Goal: Information Seeking & Learning: Learn about a topic

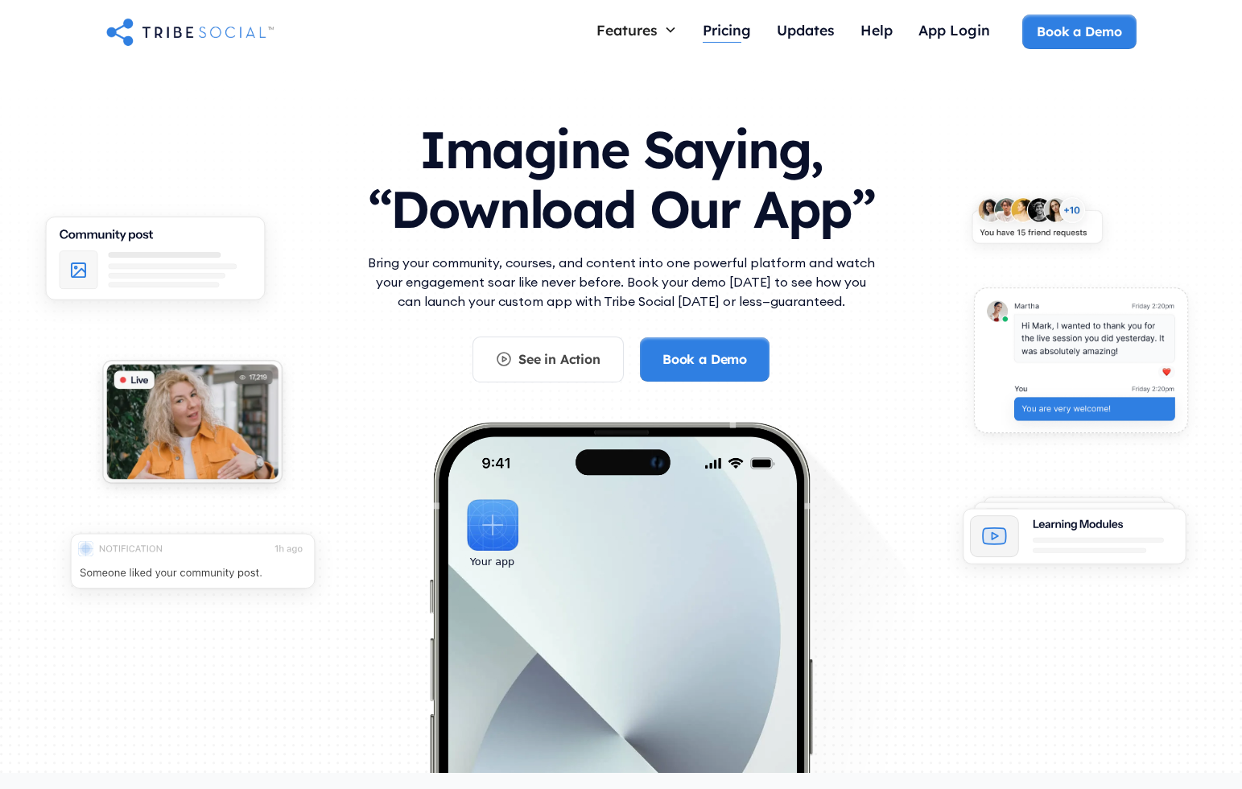
click at [741, 31] on div "Pricing" at bounding box center [727, 30] width 48 height 18
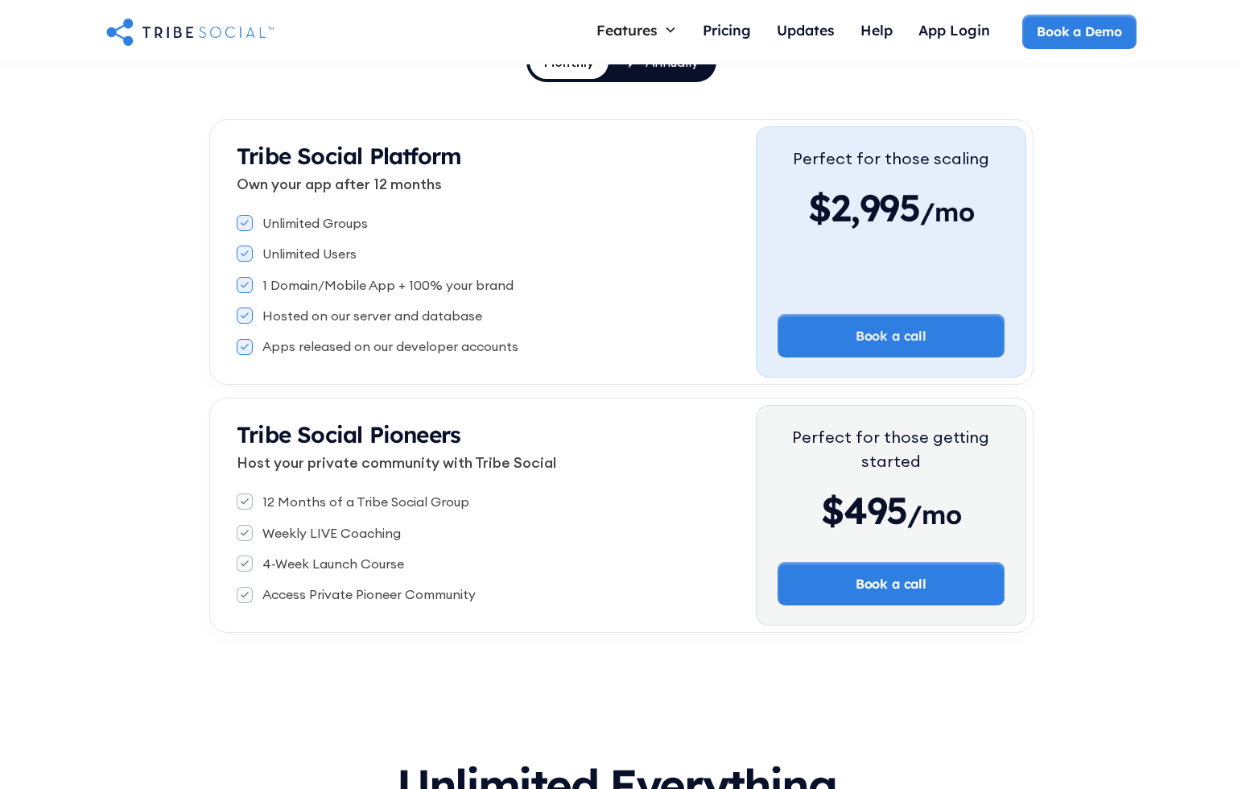
scroll to position [247, 0]
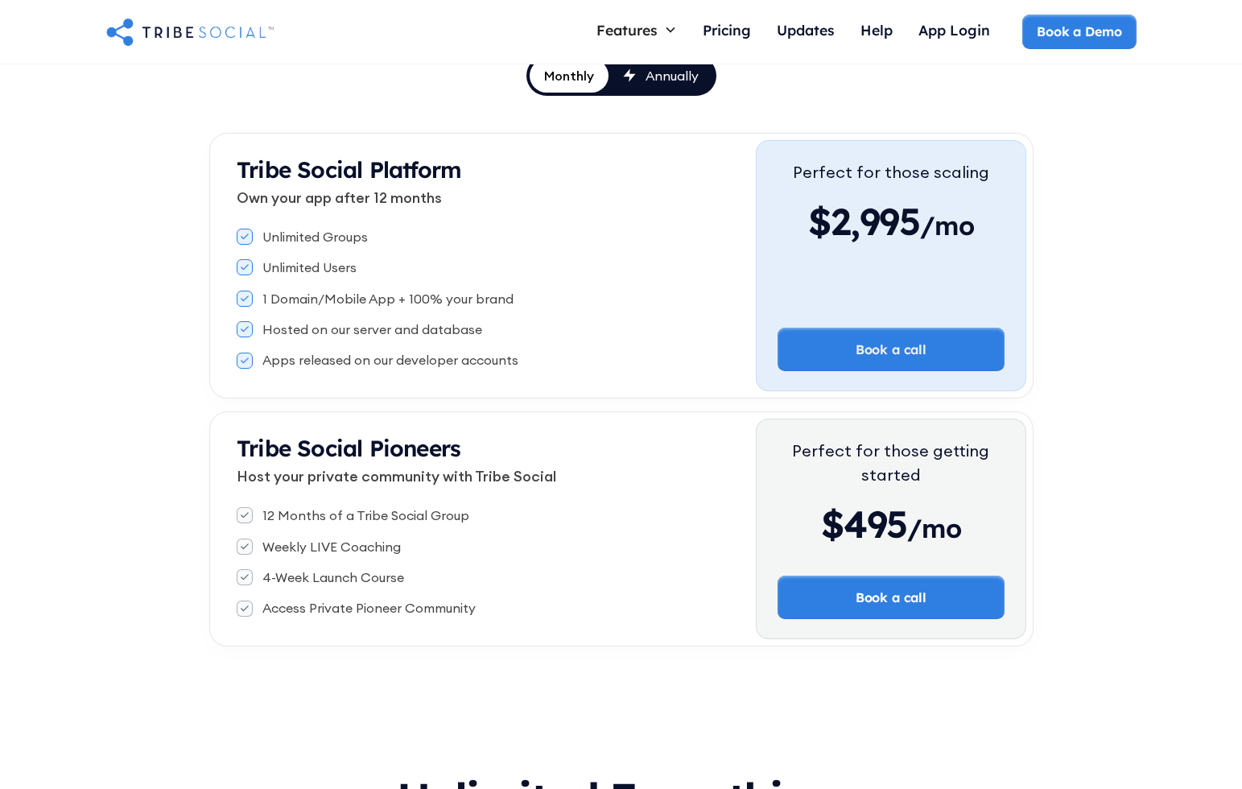
click at [677, 89] on link "Annually" at bounding box center [661, 76] width 105 height 34
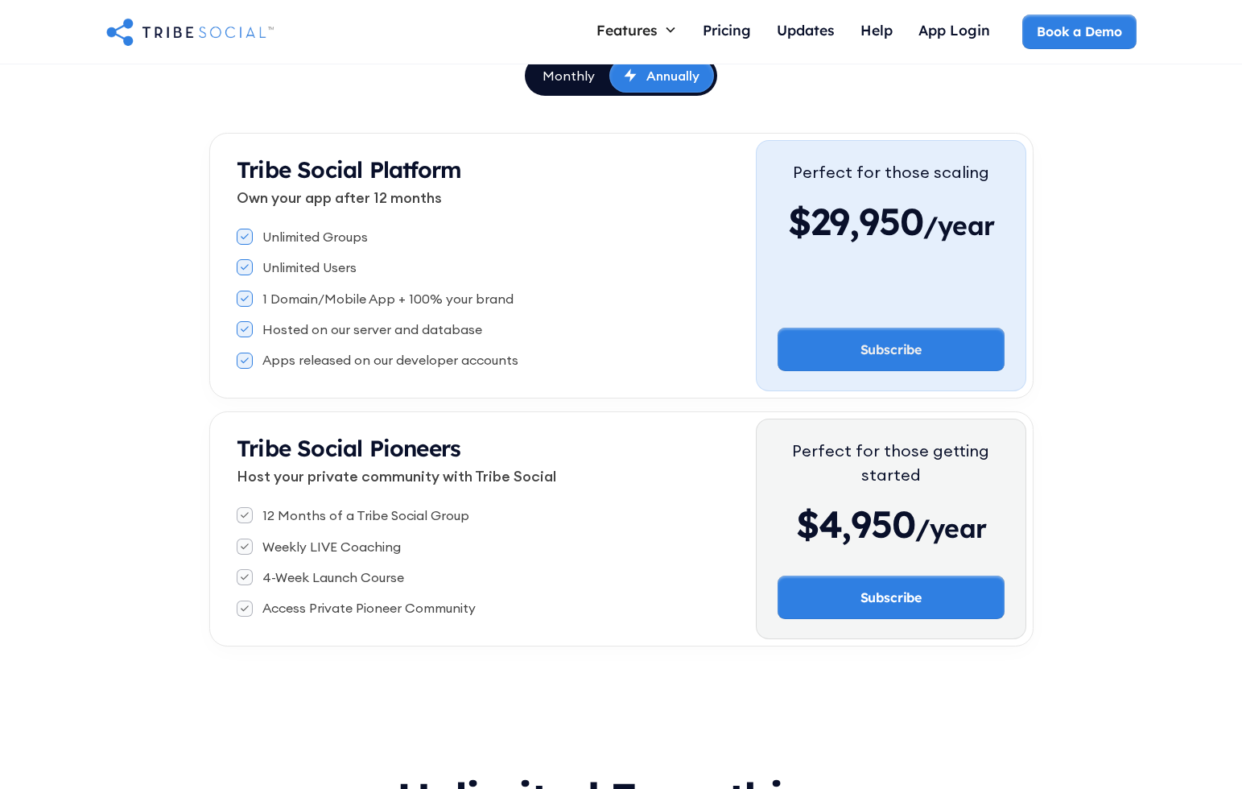
click at [580, 79] on div "Monthly" at bounding box center [569, 76] width 52 height 18
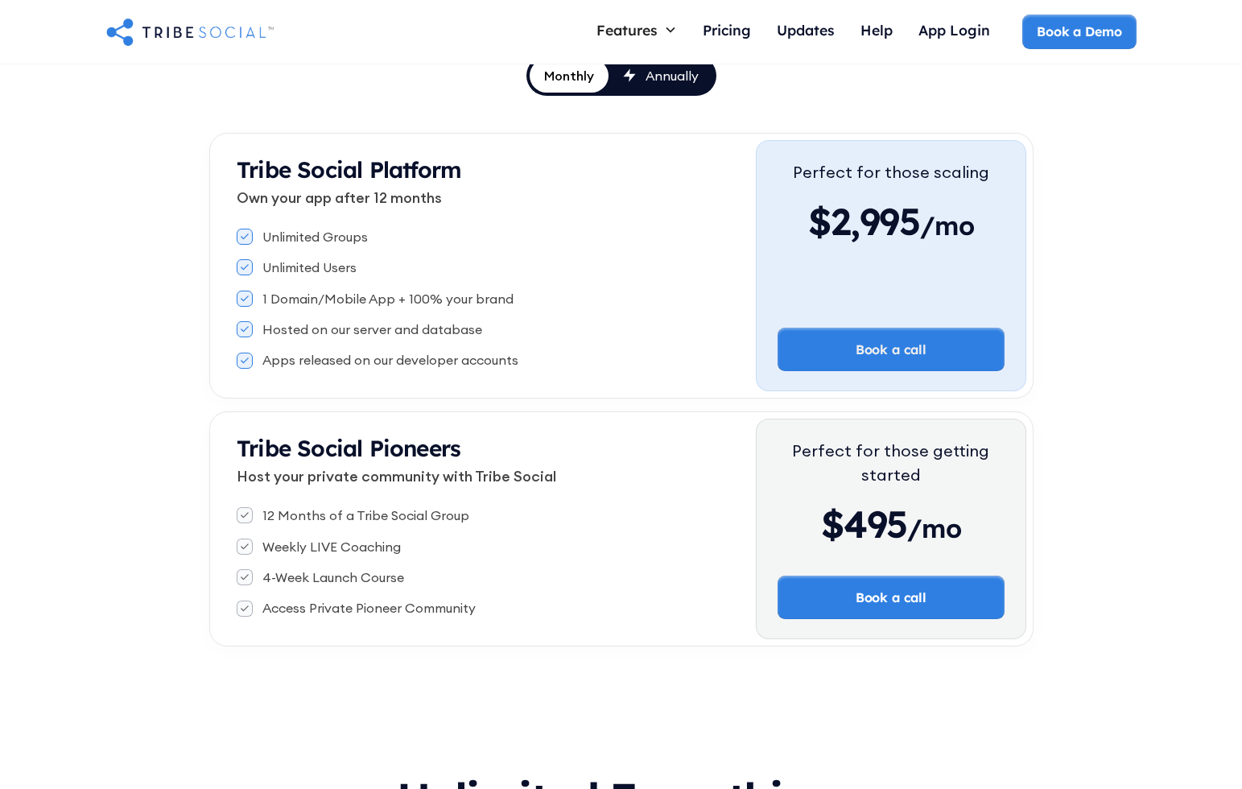
click at [667, 76] on div "Annually" at bounding box center [672, 76] width 53 height 18
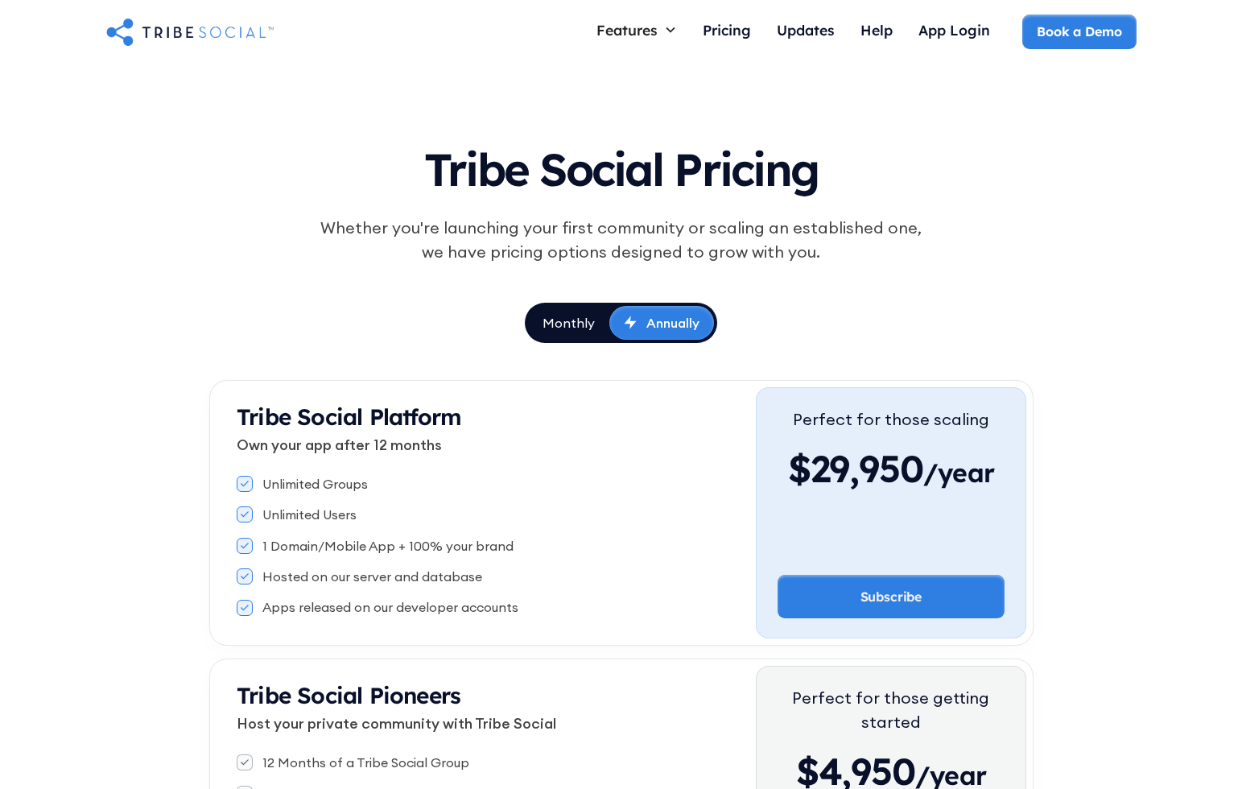
scroll to position [0, 0]
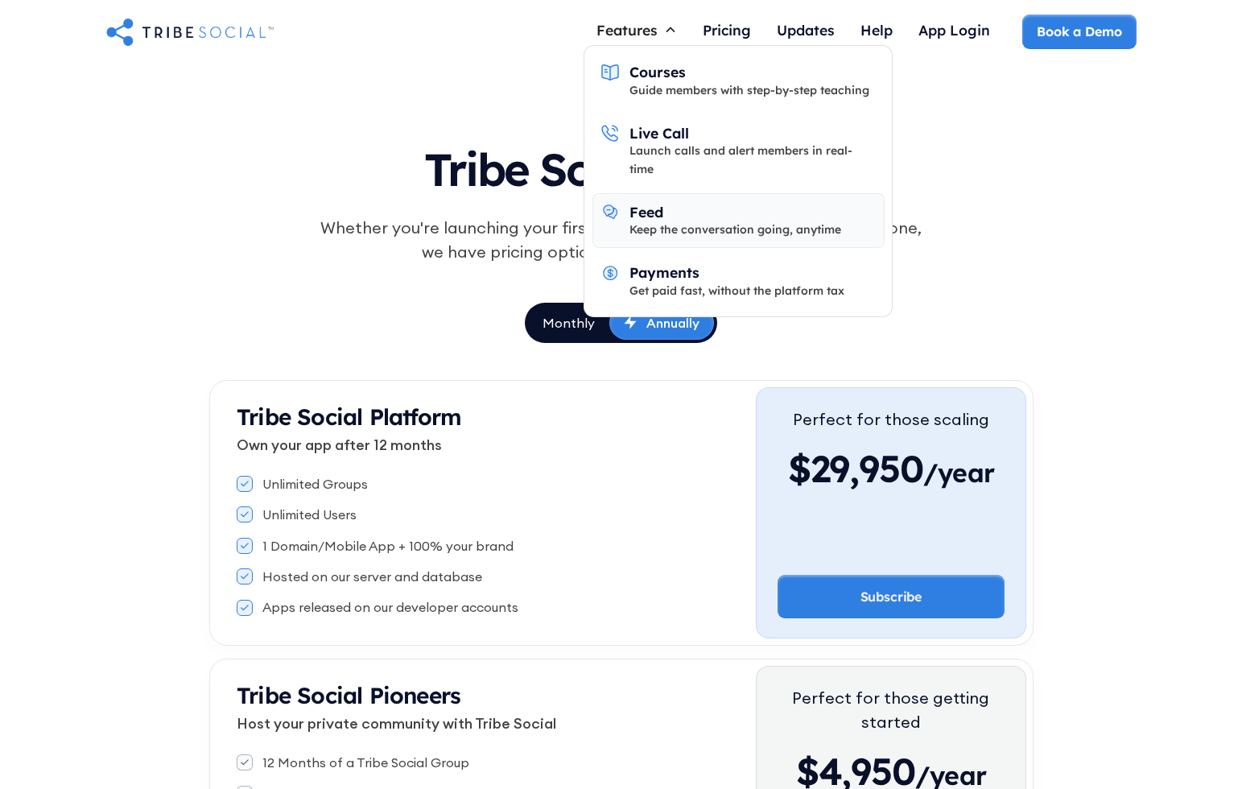
click at [642, 203] on div "Feed" at bounding box center [647, 212] width 34 height 18
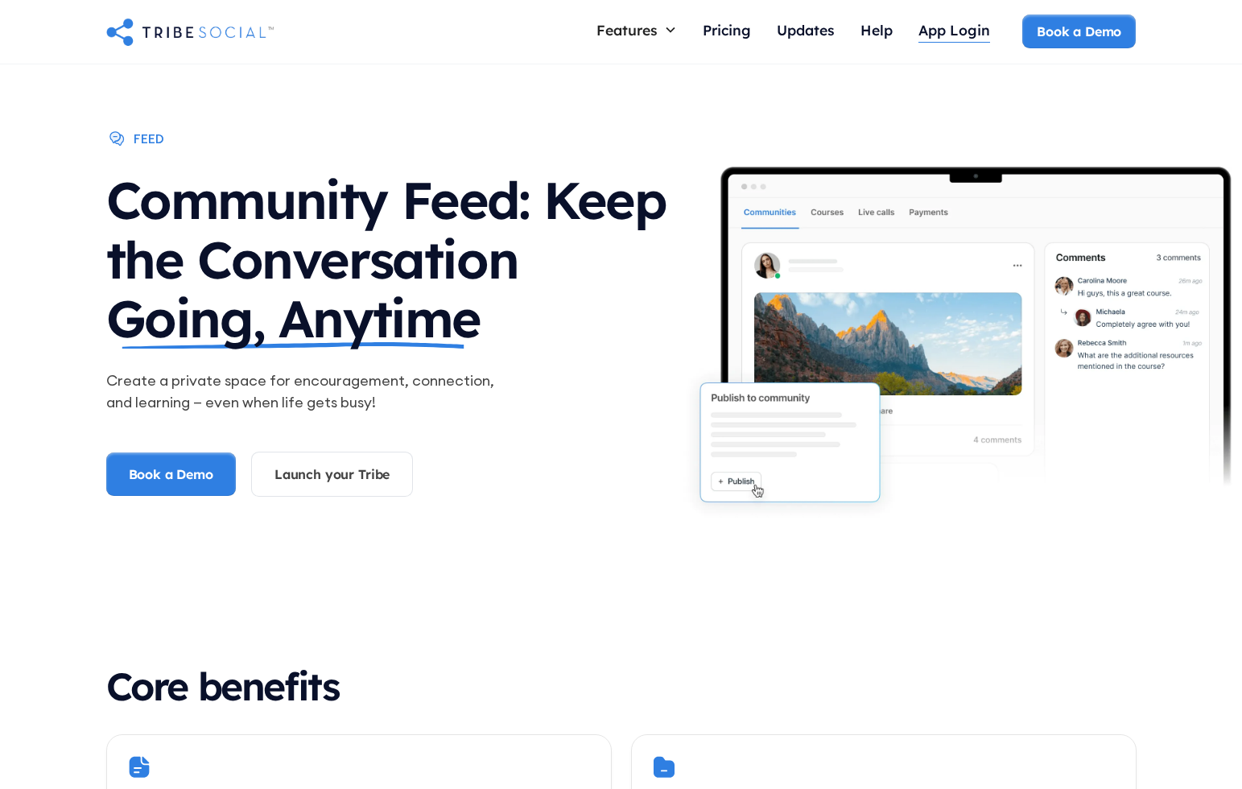
click at [949, 38] on div "App Login" at bounding box center [955, 30] width 72 height 18
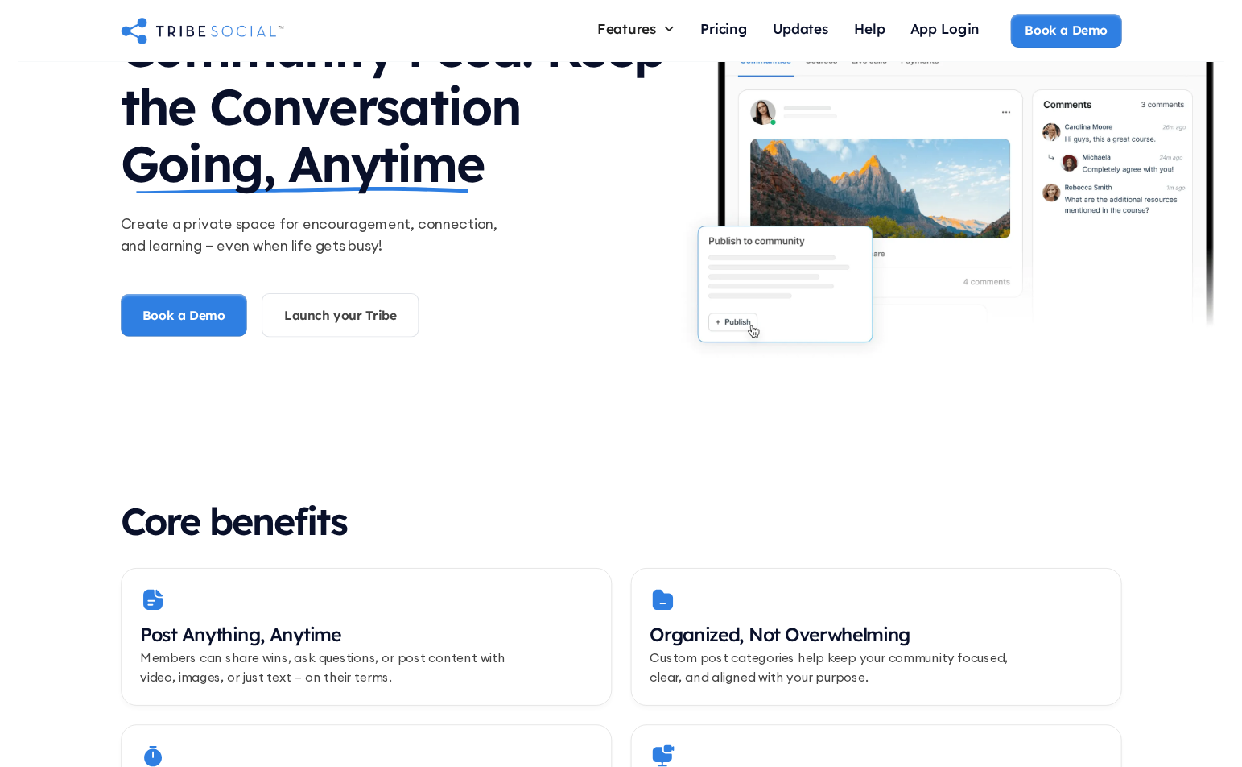
scroll to position [188, 0]
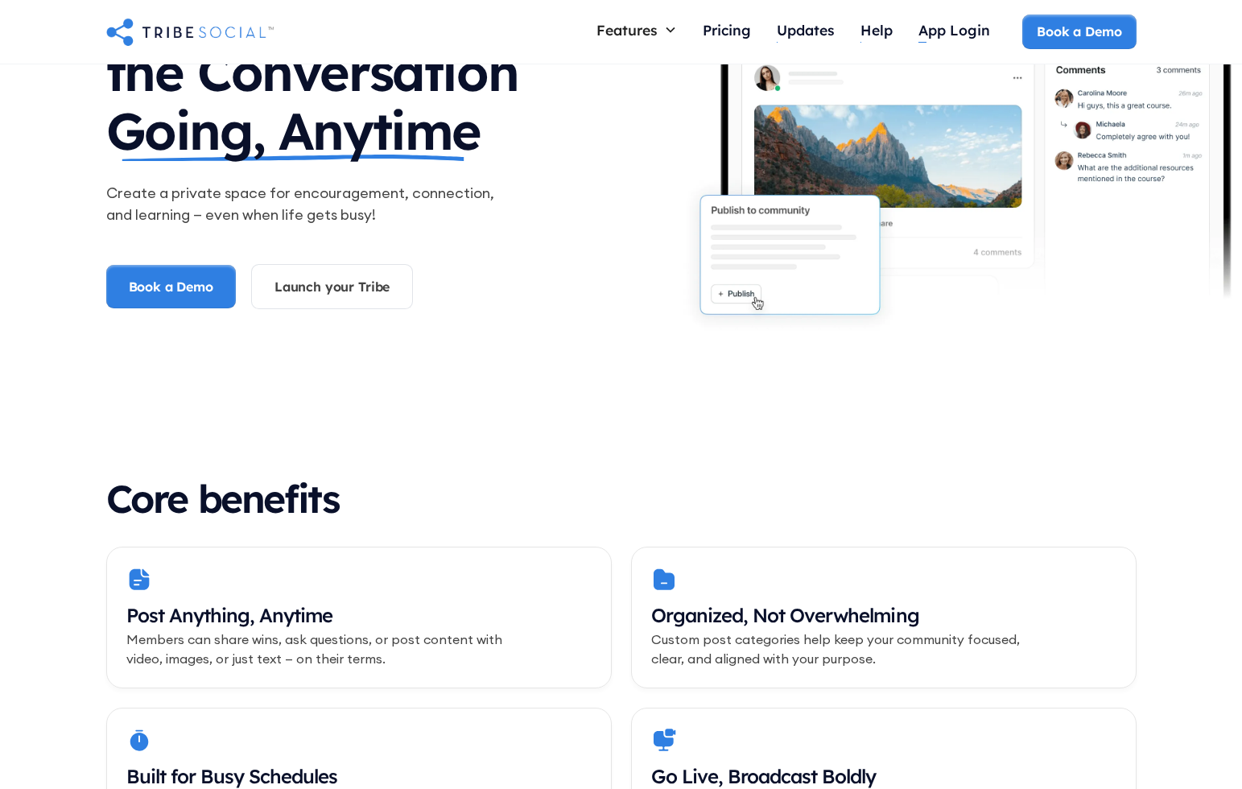
click at [975, 27] on div "App Login" at bounding box center [955, 30] width 72 height 18
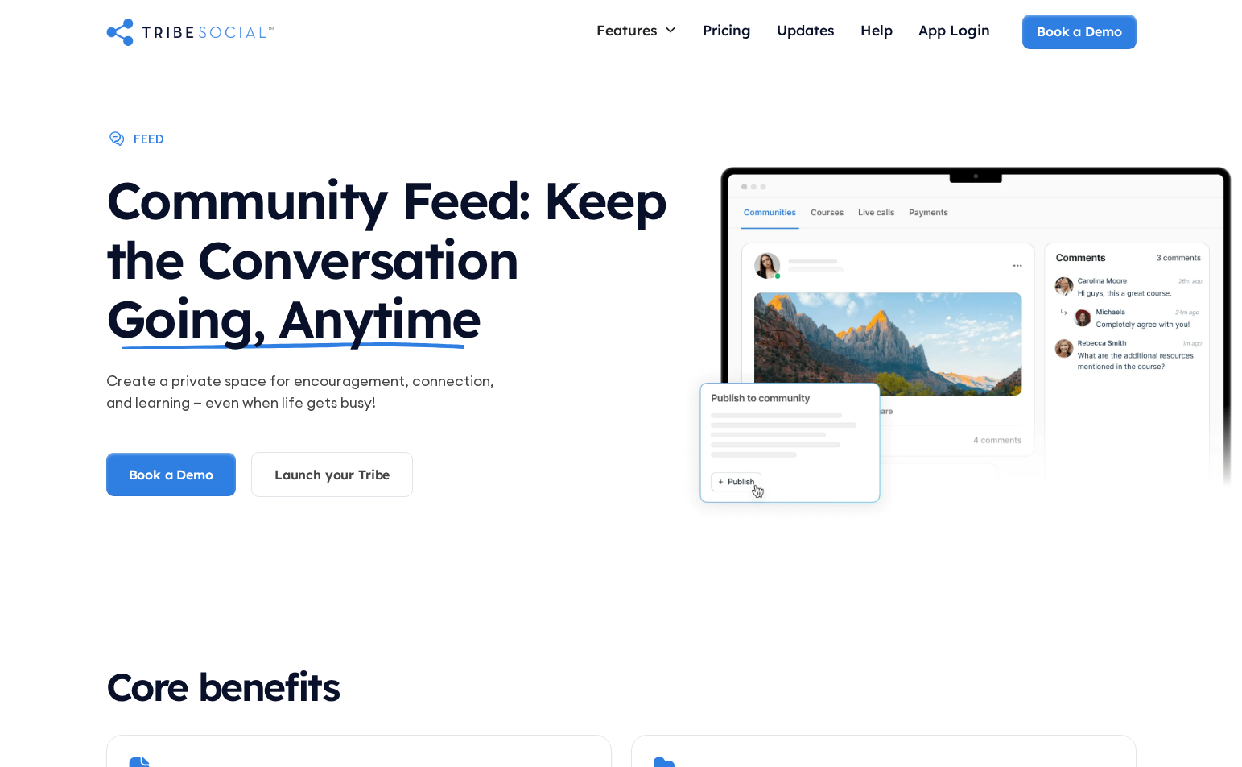
scroll to position [0, 0]
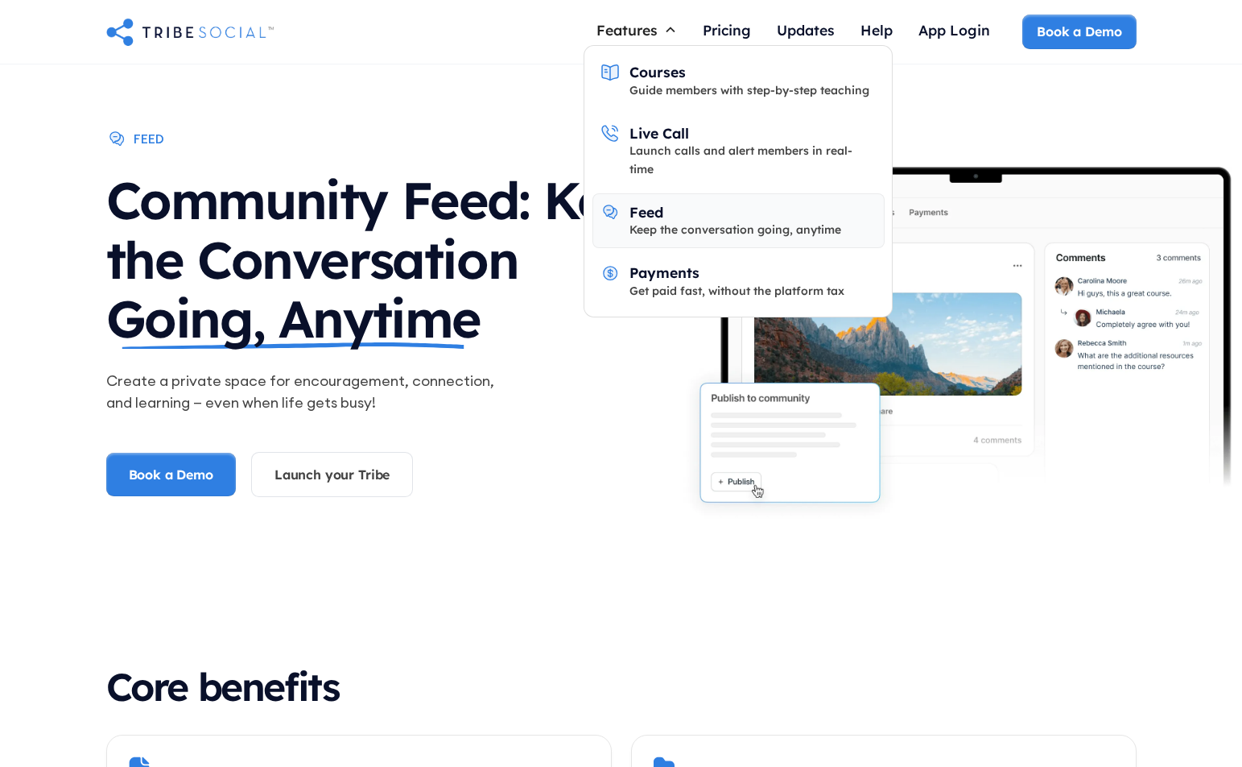
click at [696, 203] on div "Feed Keep the conversation going, anytime" at bounding box center [736, 221] width 212 height 36
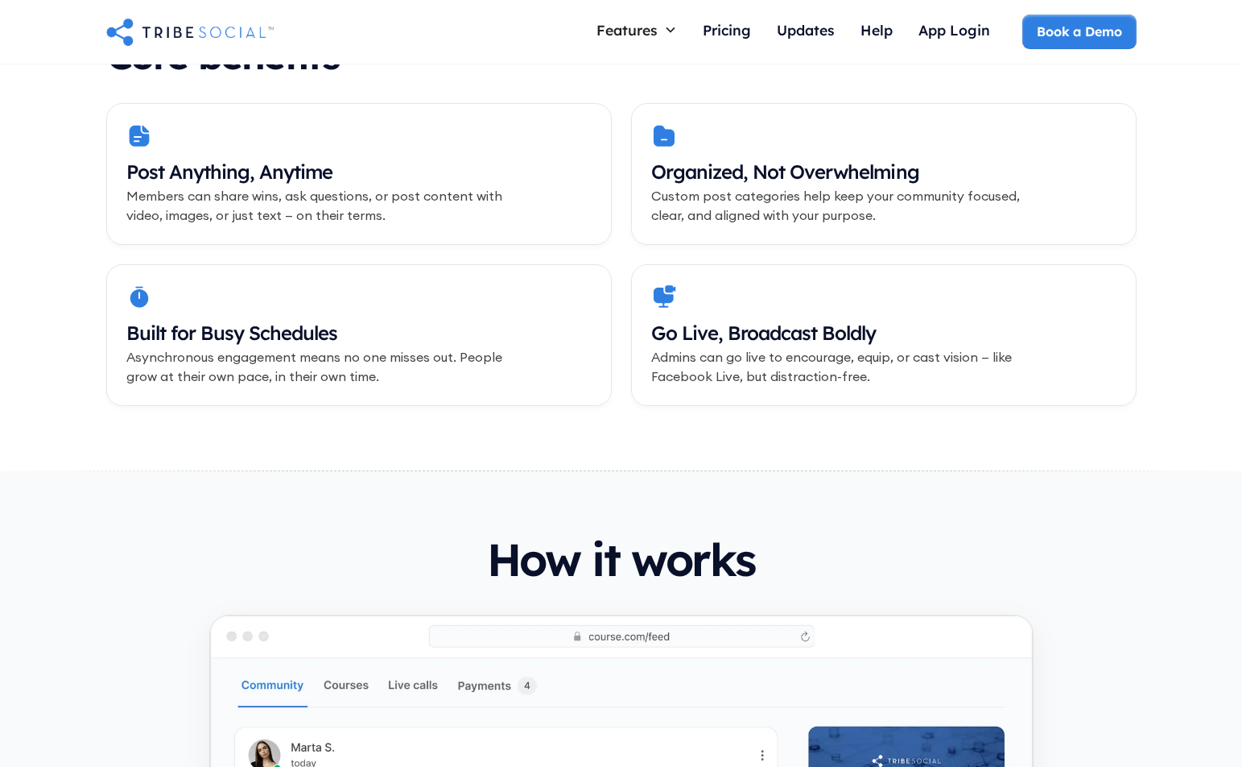
scroll to position [632, 0]
click at [821, 328] on h3 "Go Live, Broadcast Boldly" at bounding box center [883, 332] width 465 height 27
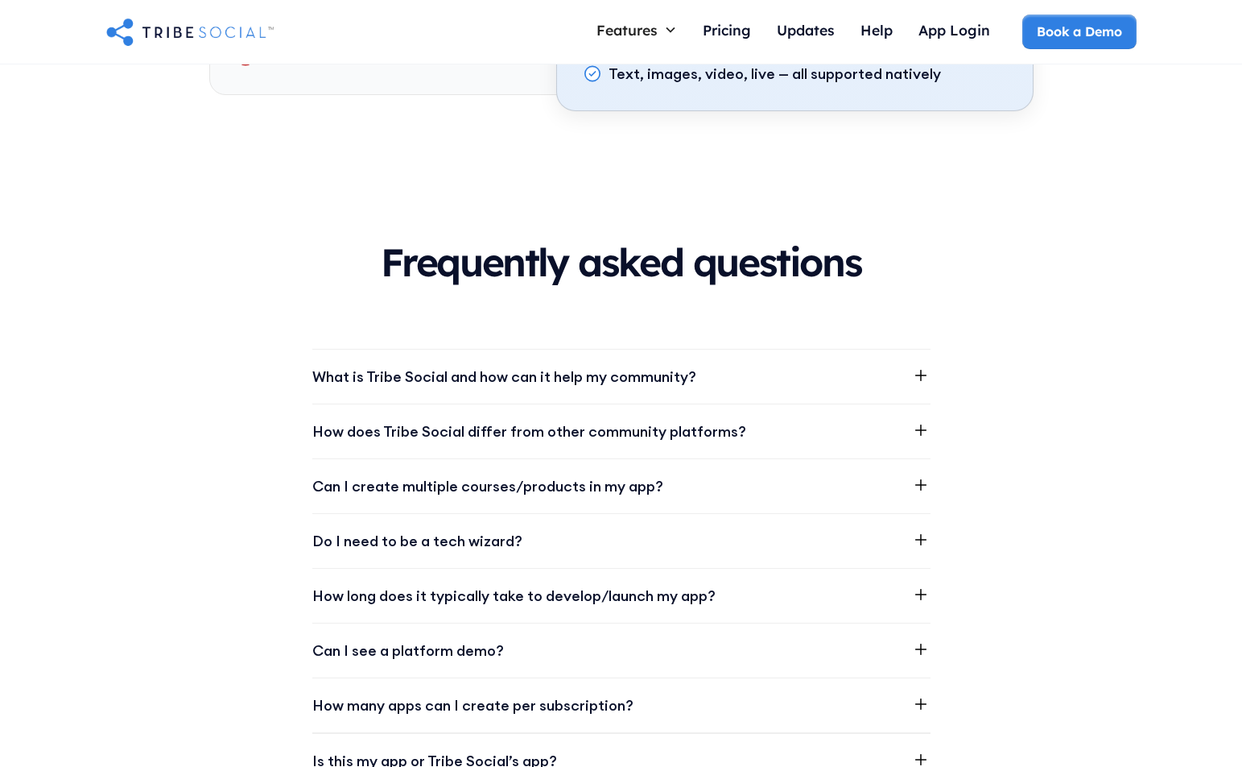
scroll to position [2498, 0]
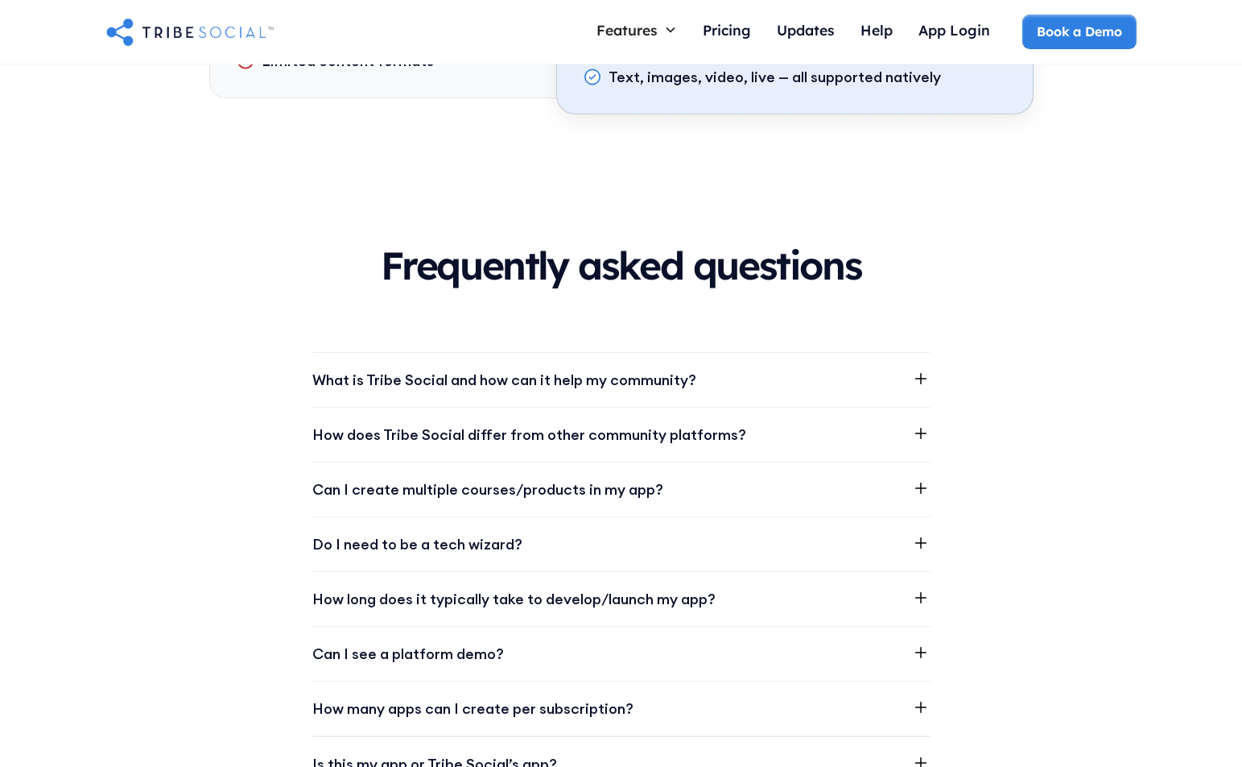
click at [917, 375] on icon at bounding box center [920, 378] width 19 height 19
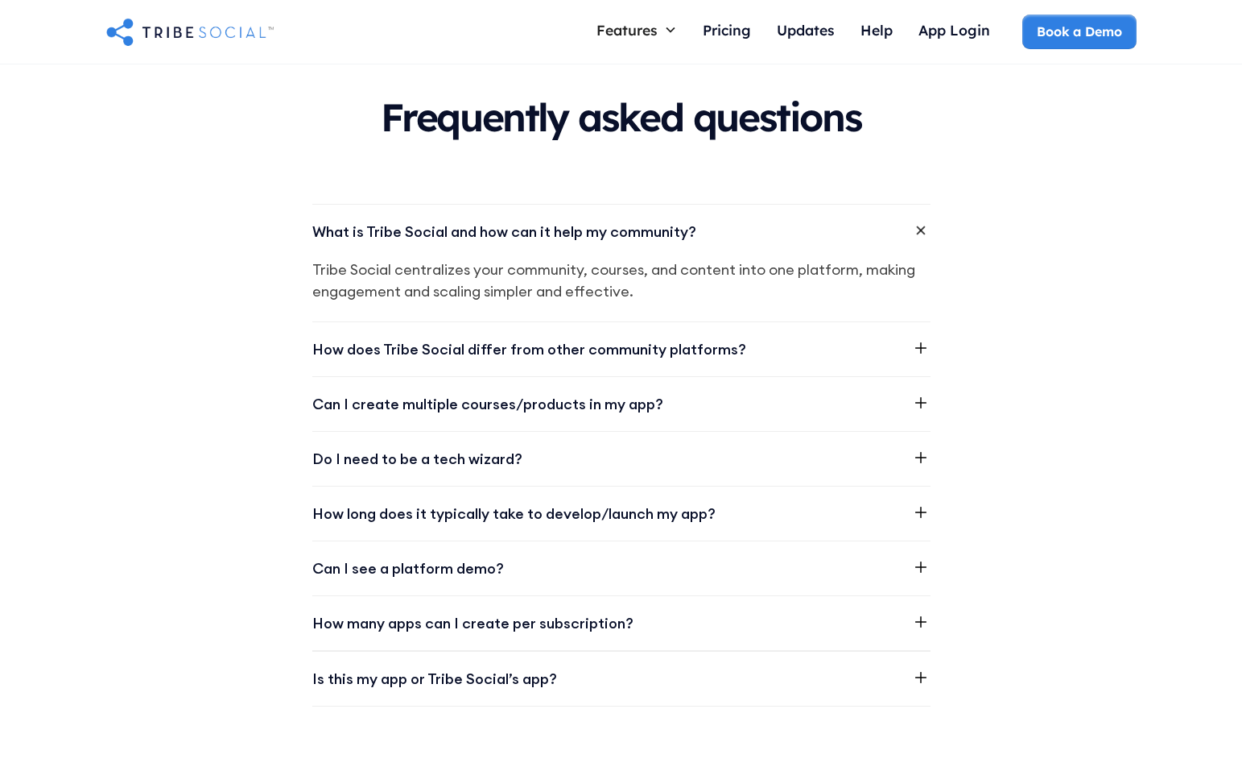
scroll to position [2644, 0]
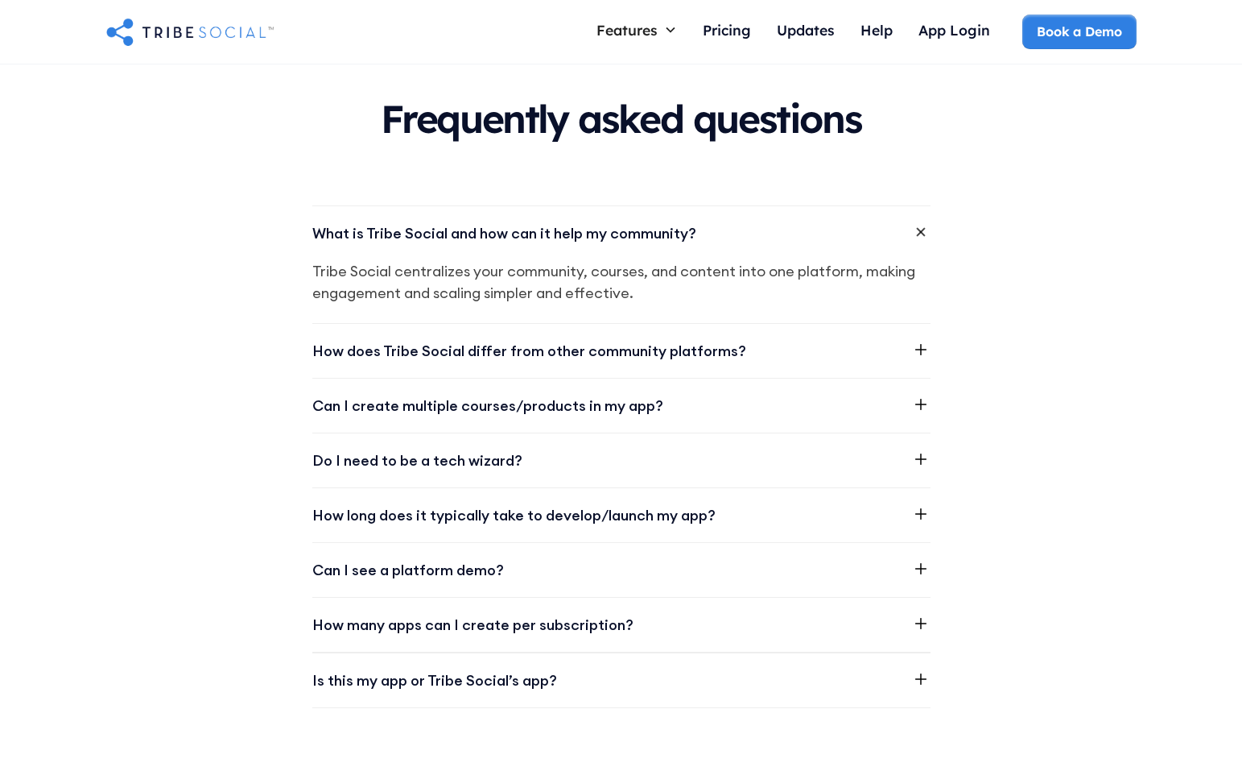
click at [920, 350] on icon at bounding box center [920, 349] width 19 height 19
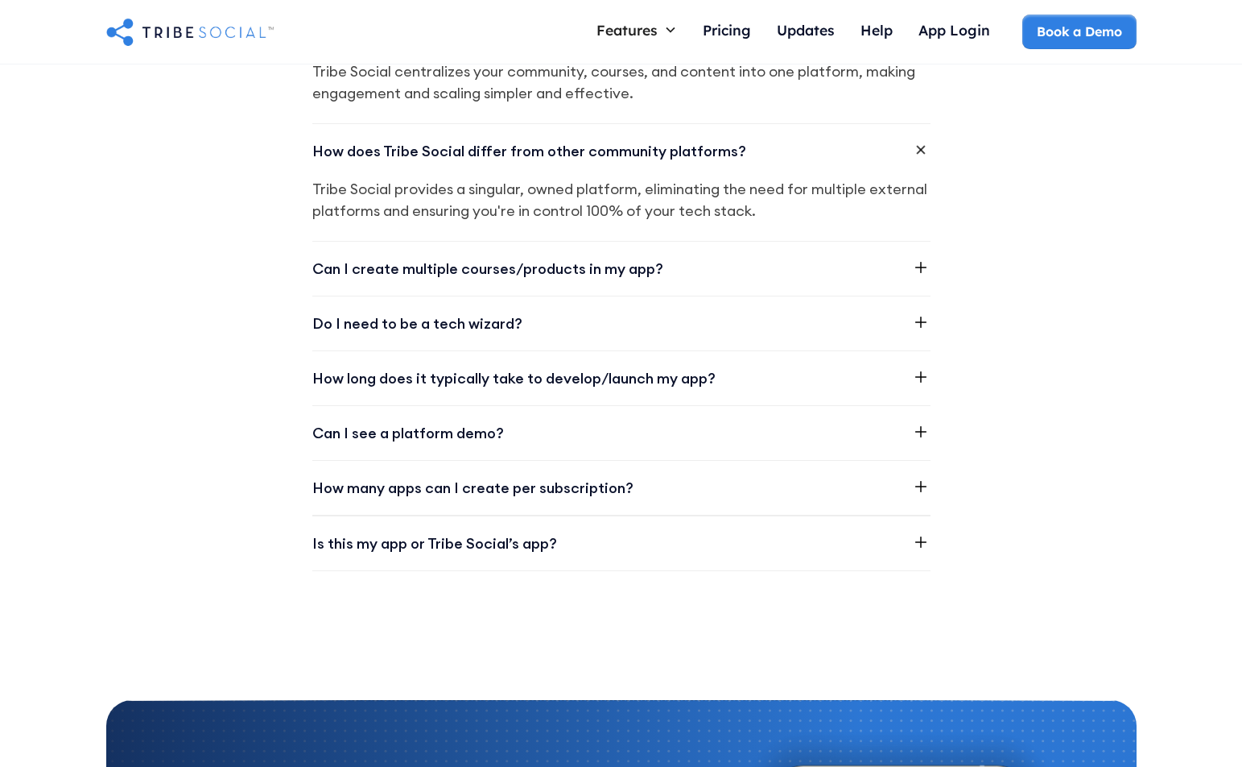
scroll to position [2869, 0]
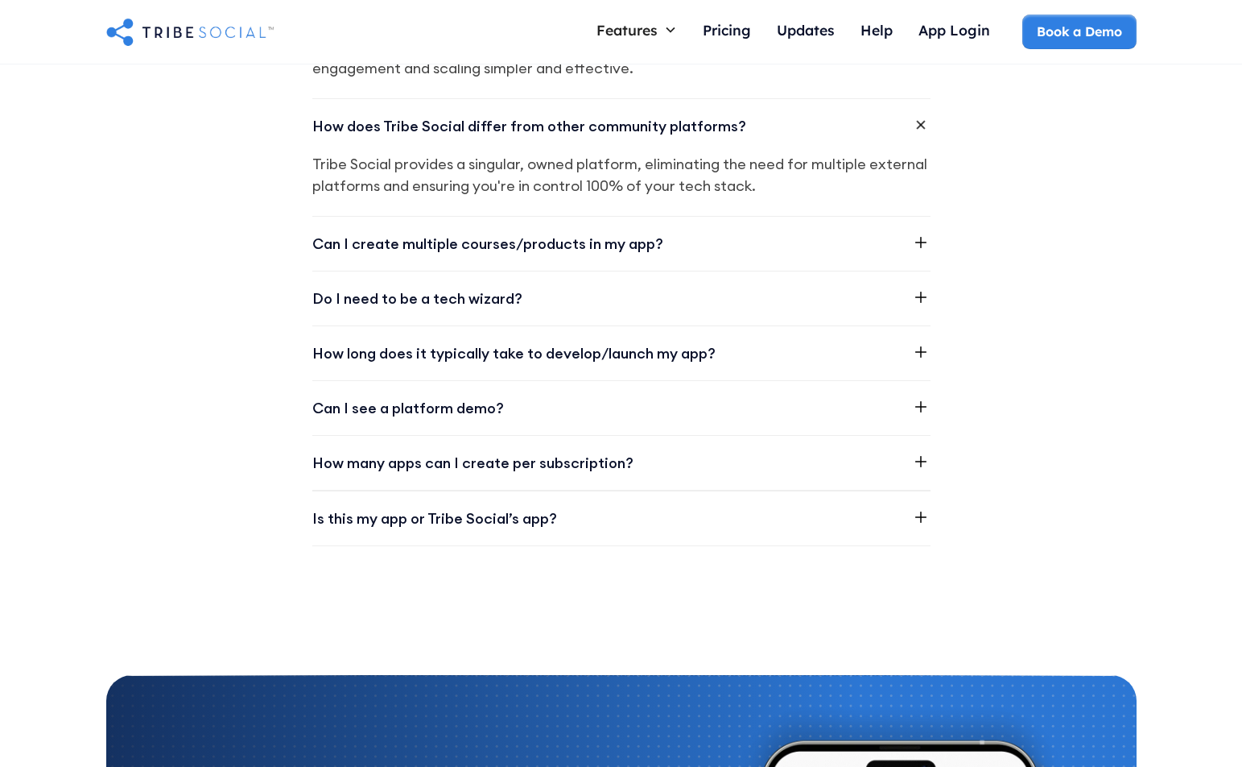
click at [924, 512] on icon at bounding box center [921, 516] width 11 height 11
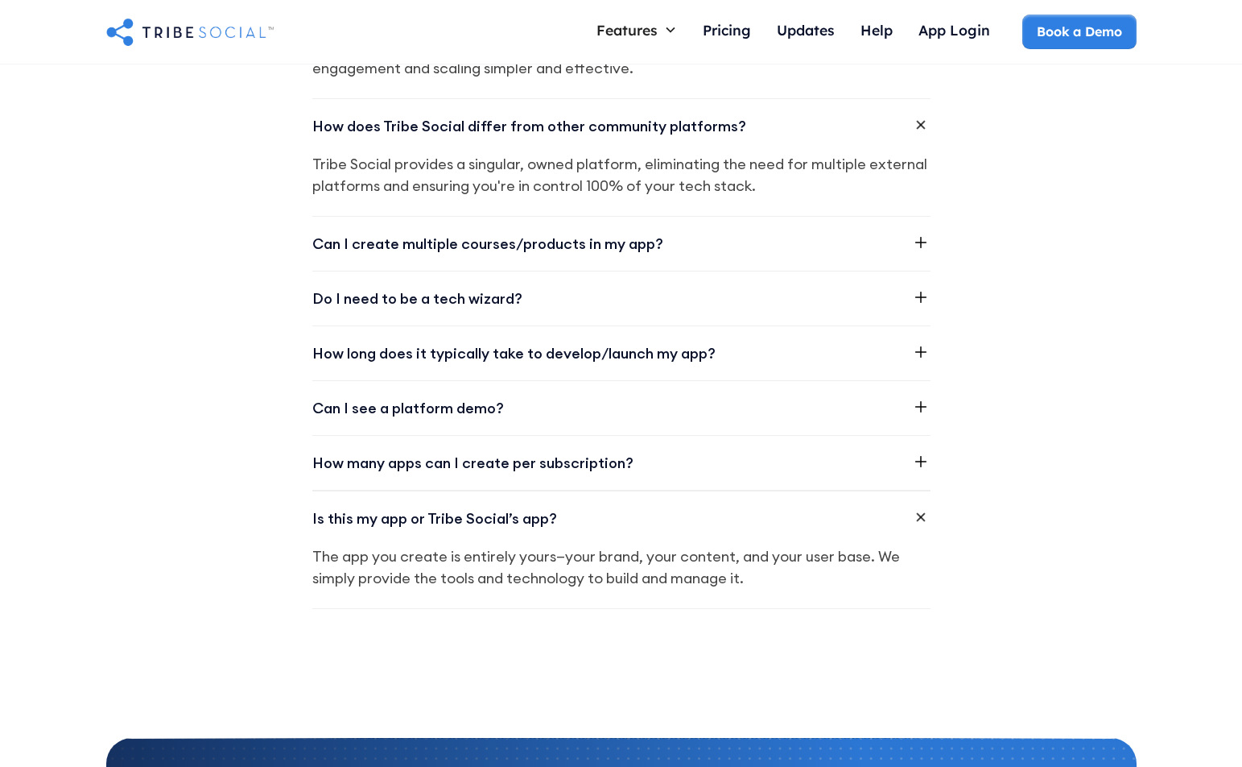
click at [920, 465] on icon at bounding box center [920, 461] width 19 height 19
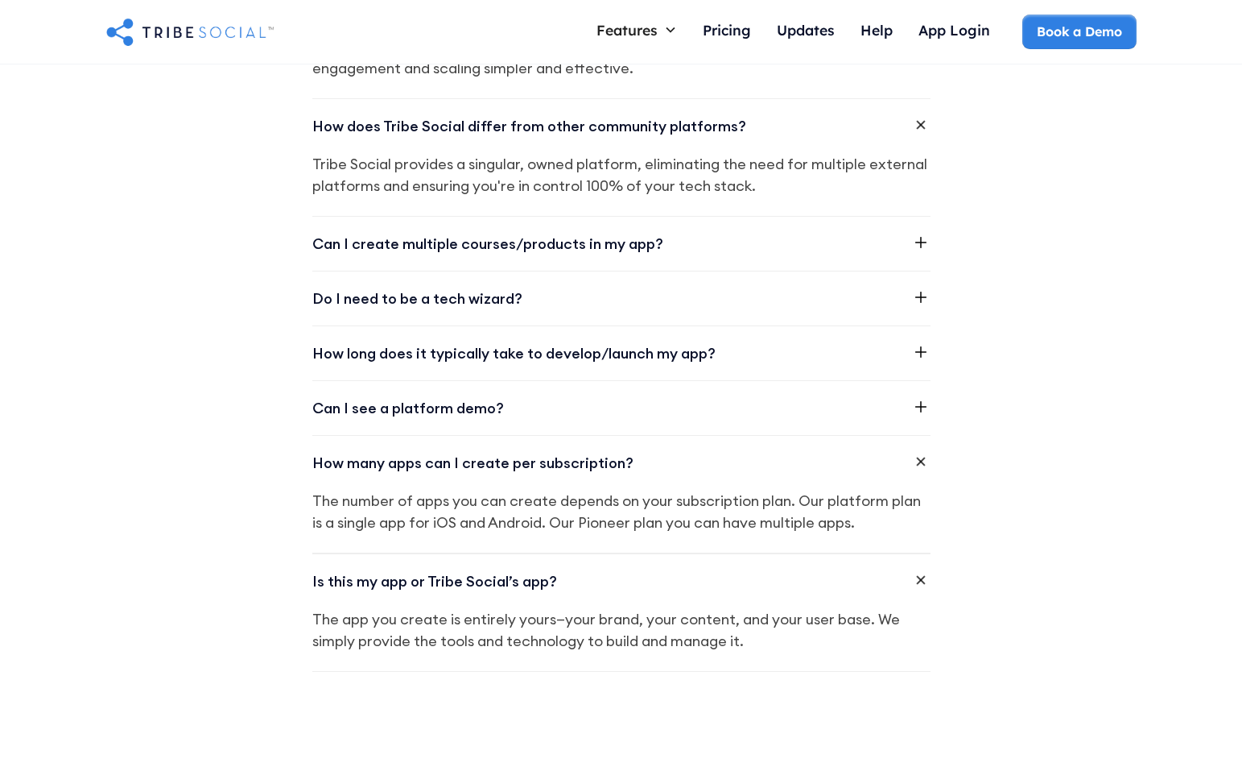
click at [916, 407] on icon at bounding box center [920, 406] width 19 height 19
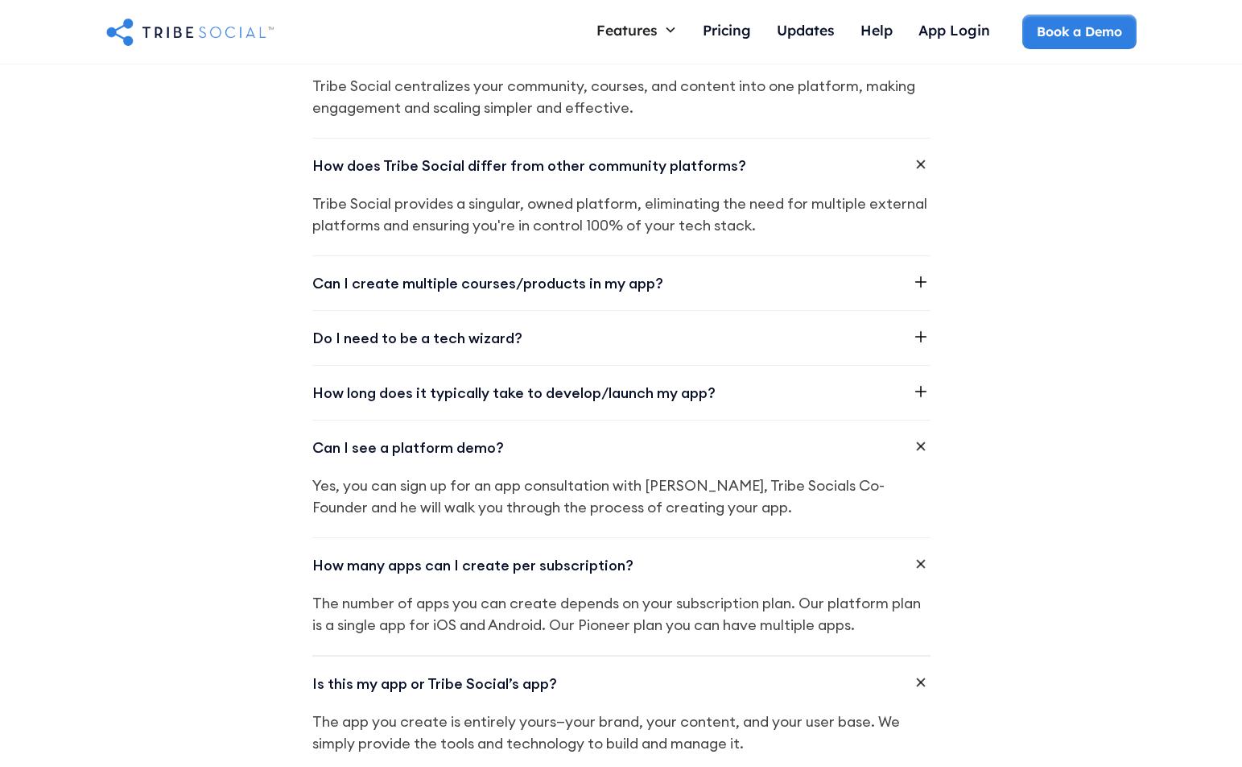
scroll to position [2813, 0]
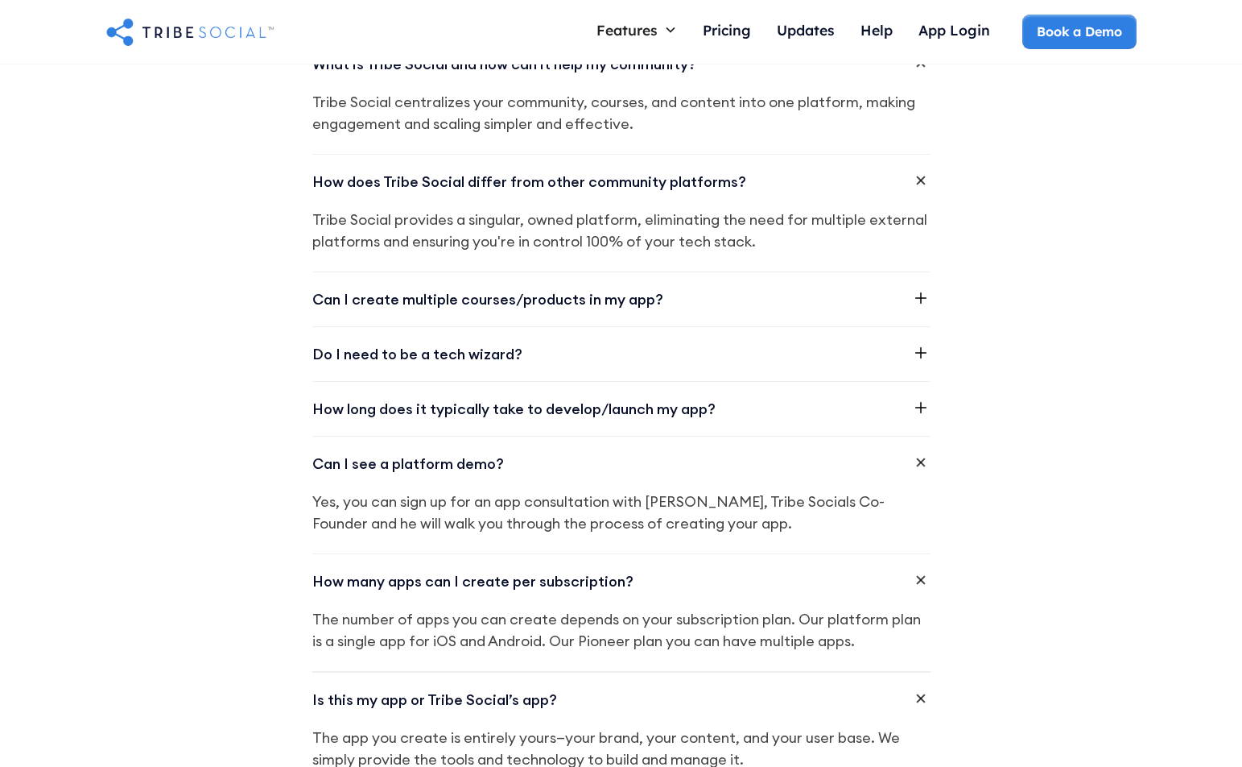
click at [917, 407] on icon at bounding box center [920, 407] width 19 height 19
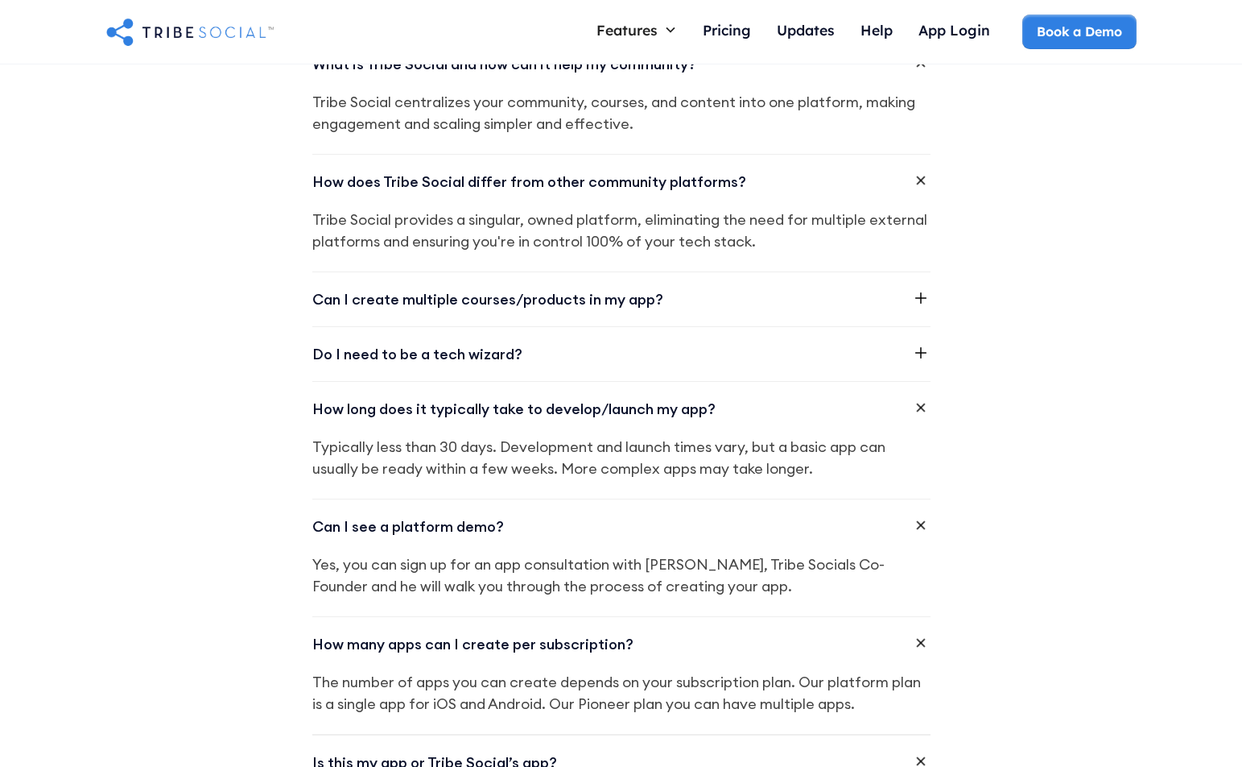
click at [920, 355] on icon at bounding box center [920, 352] width 19 height 19
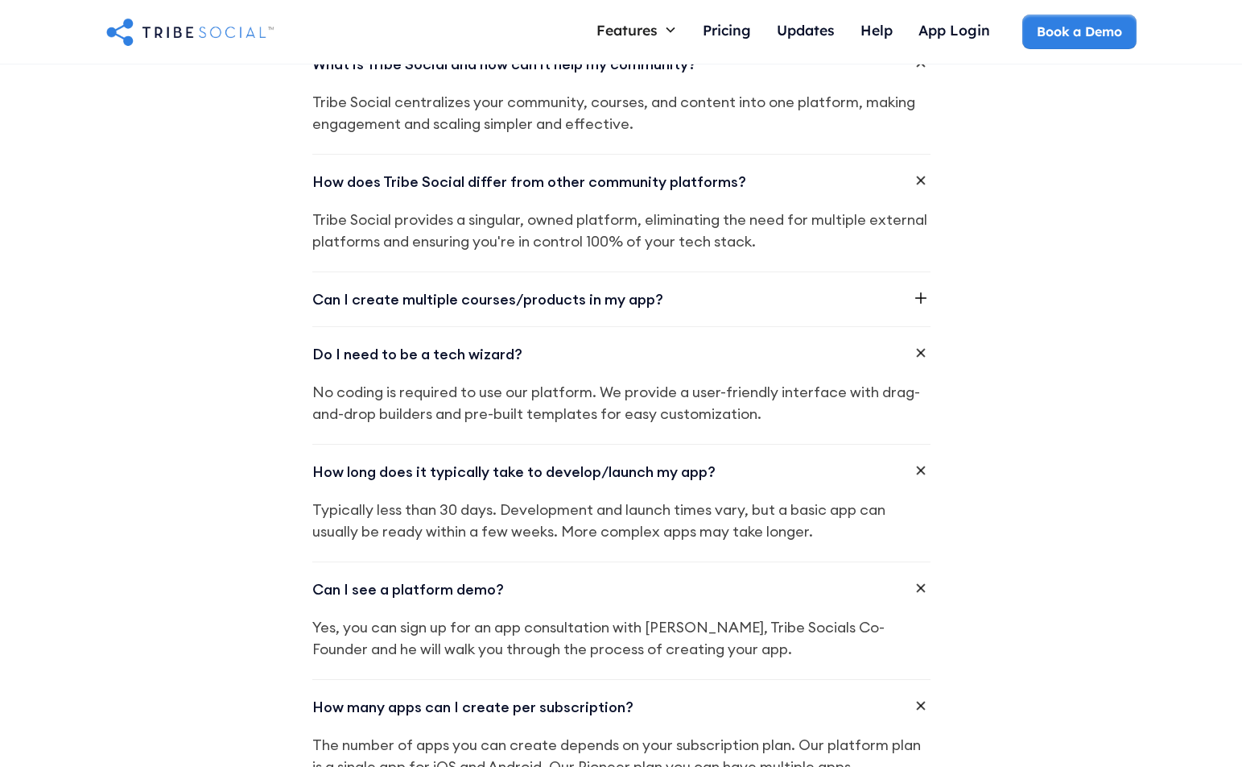
click at [924, 304] on div "Can I create multiple courses/products in my app?" at bounding box center [621, 299] width 618 height 54
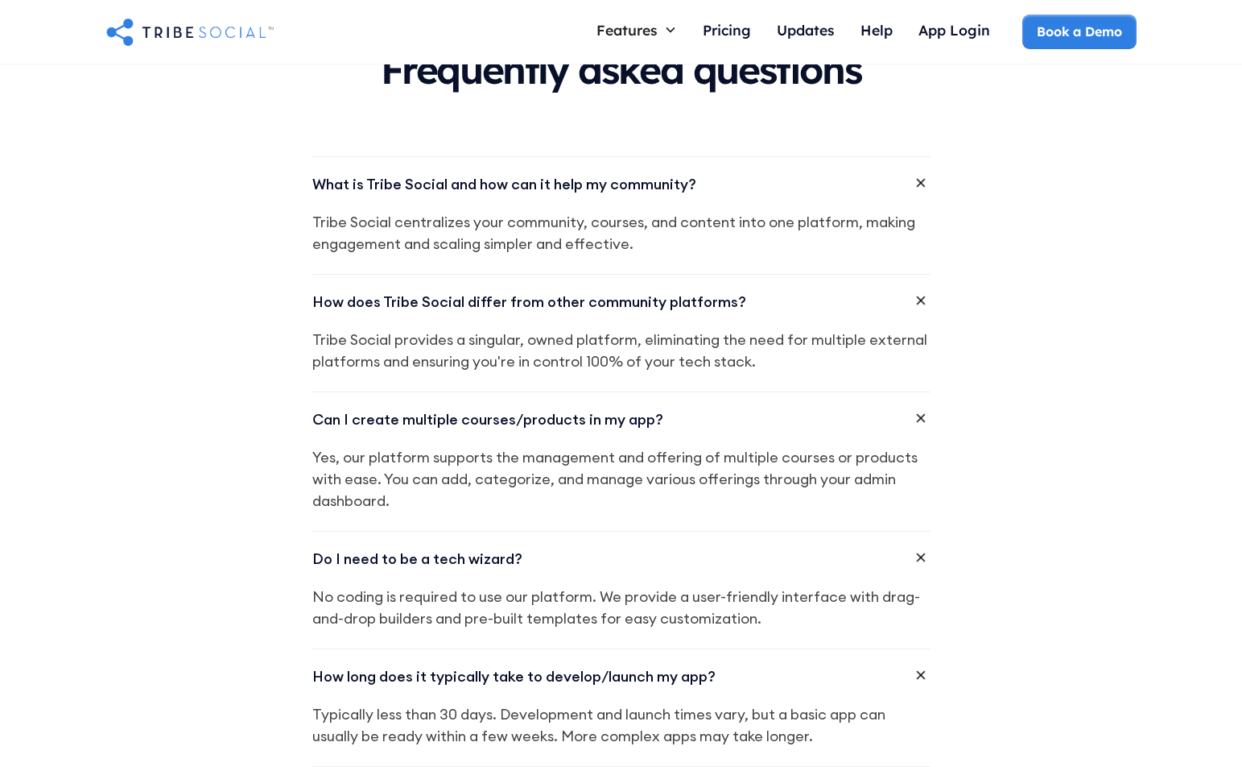
scroll to position [2673, 0]
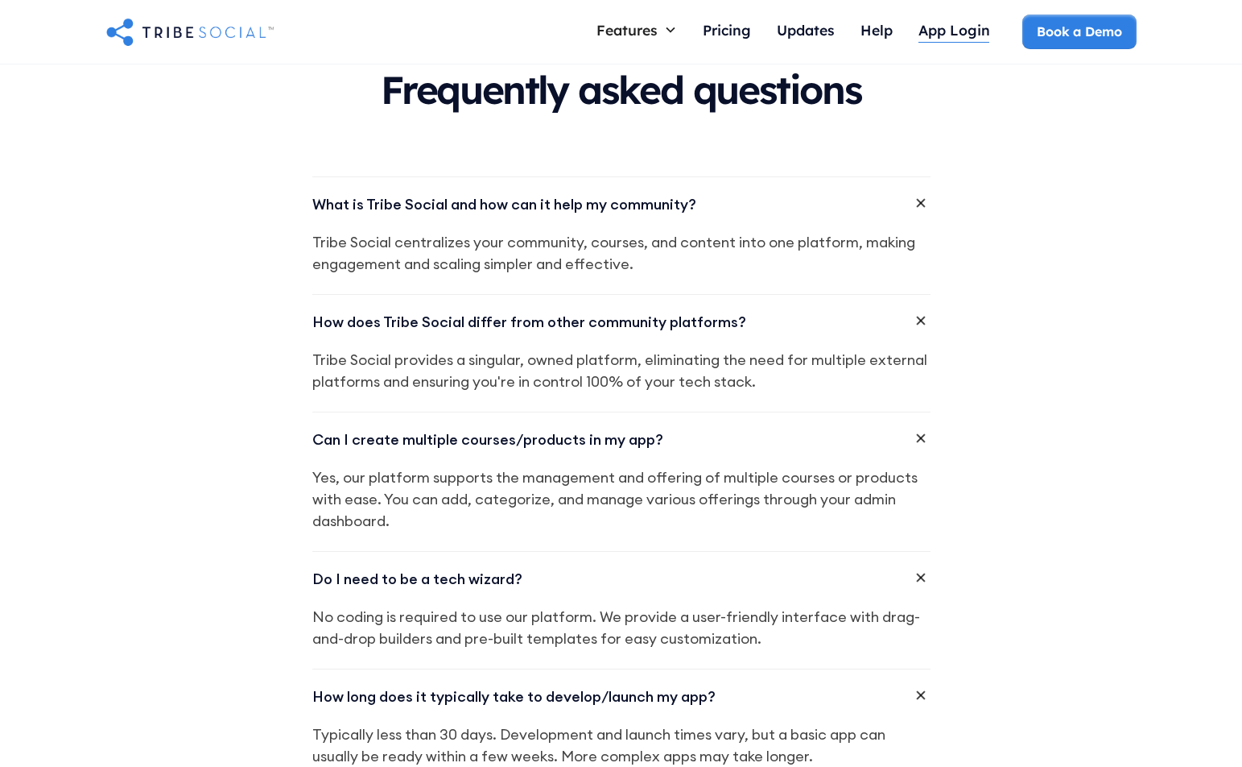
click at [970, 48] on div "App Login" at bounding box center [955, 31] width 72 height 35
